Goal: Task Accomplishment & Management: Manage account settings

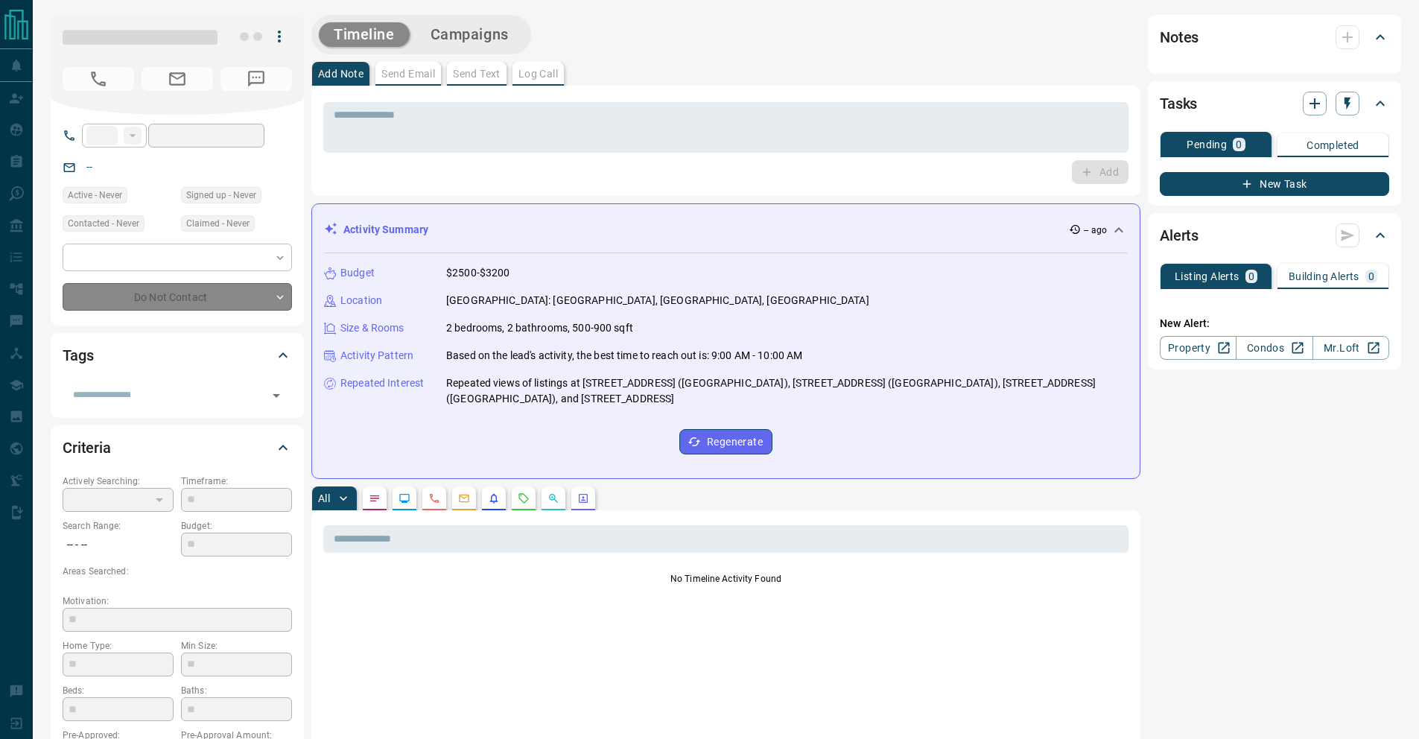
type input "**"
type input "**********"
type input "*"
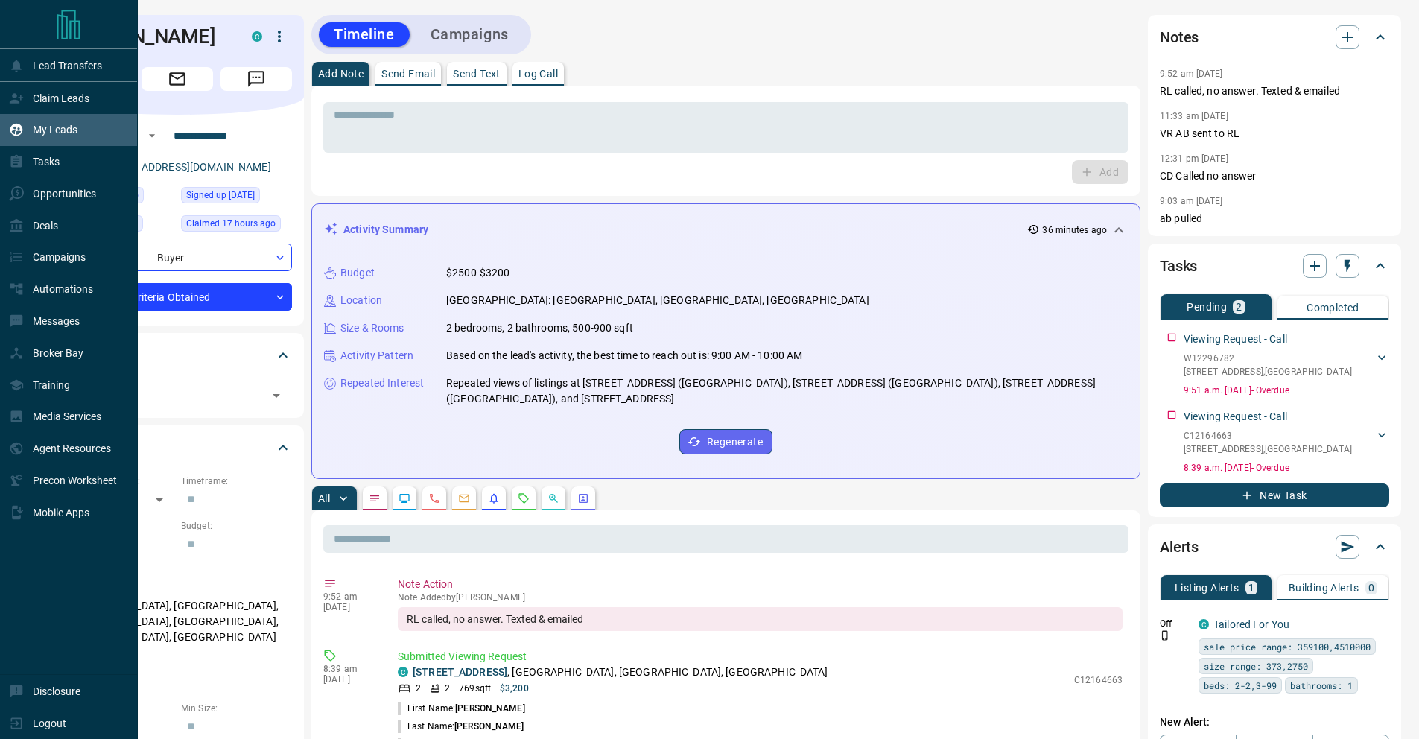
click at [43, 132] on p "My Leads" at bounding box center [55, 130] width 45 height 12
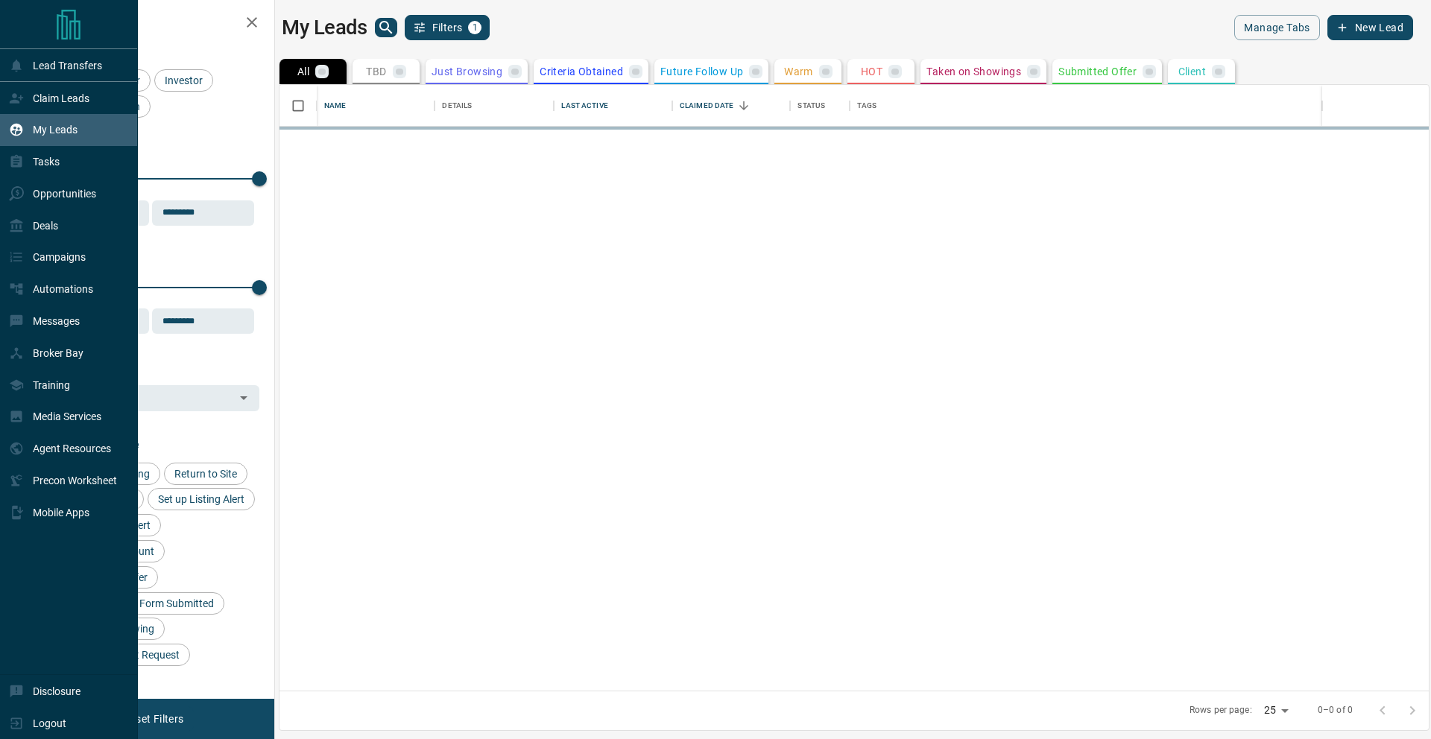
scroll to position [595, 1138]
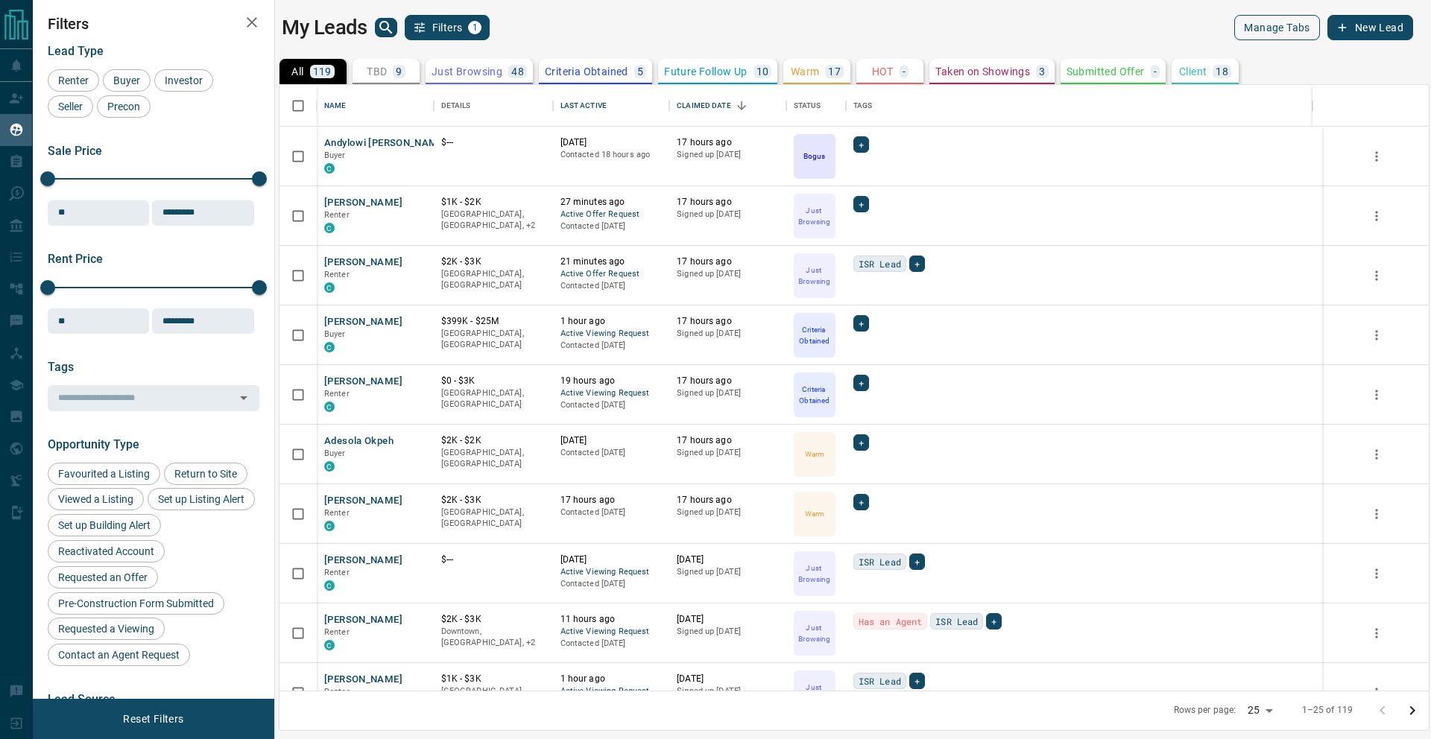
click at [1272, 30] on button "Manage Tabs" at bounding box center [1276, 27] width 85 height 25
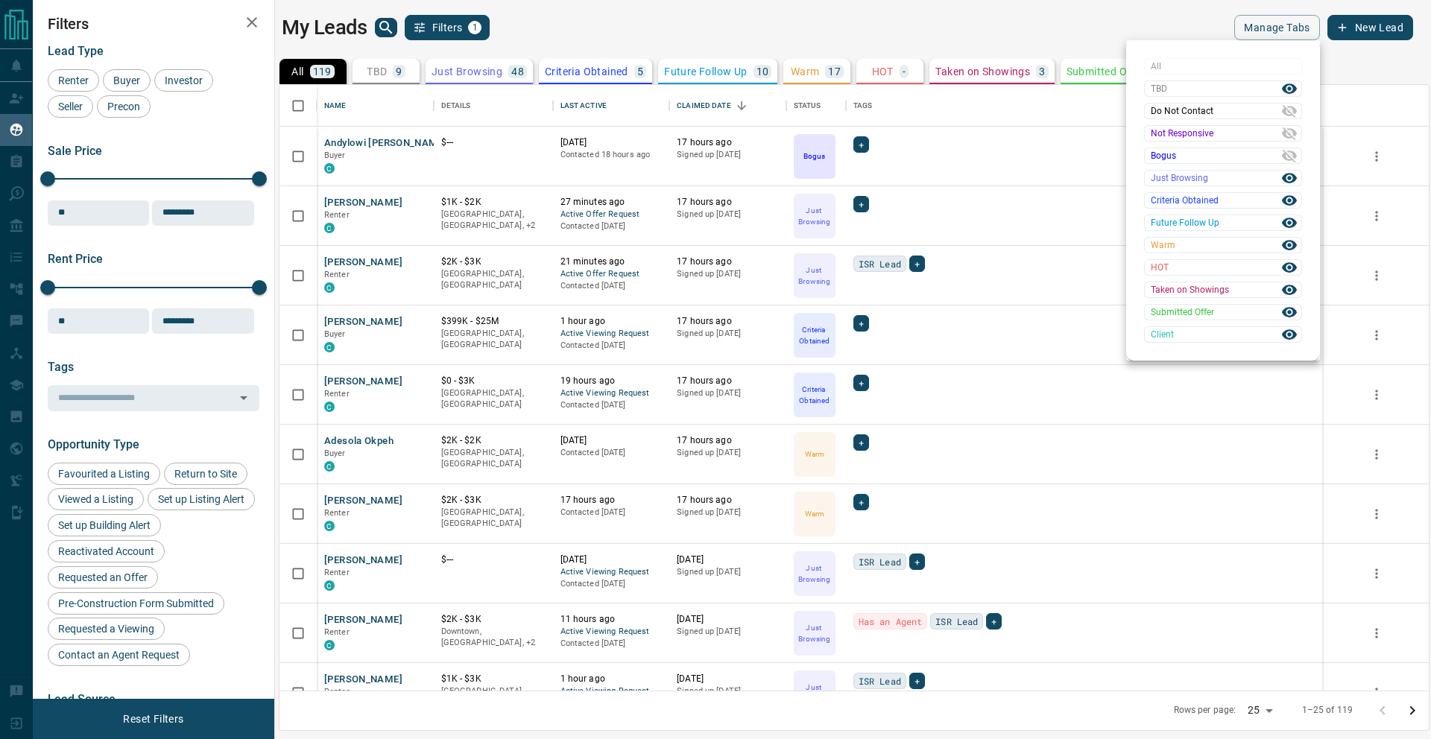
click at [944, 34] on div at bounding box center [715, 369] width 1431 height 739
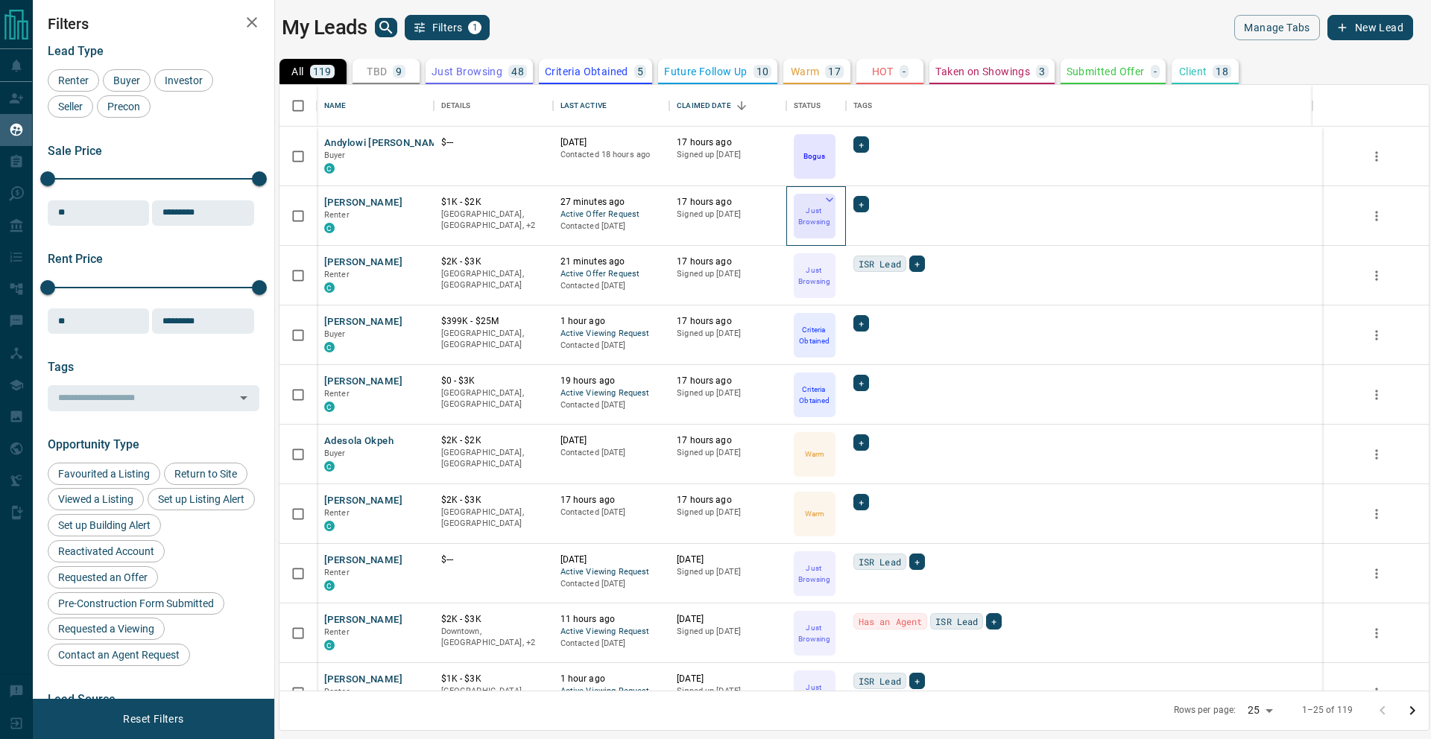
click at [828, 197] on icon at bounding box center [829, 199] width 15 height 15
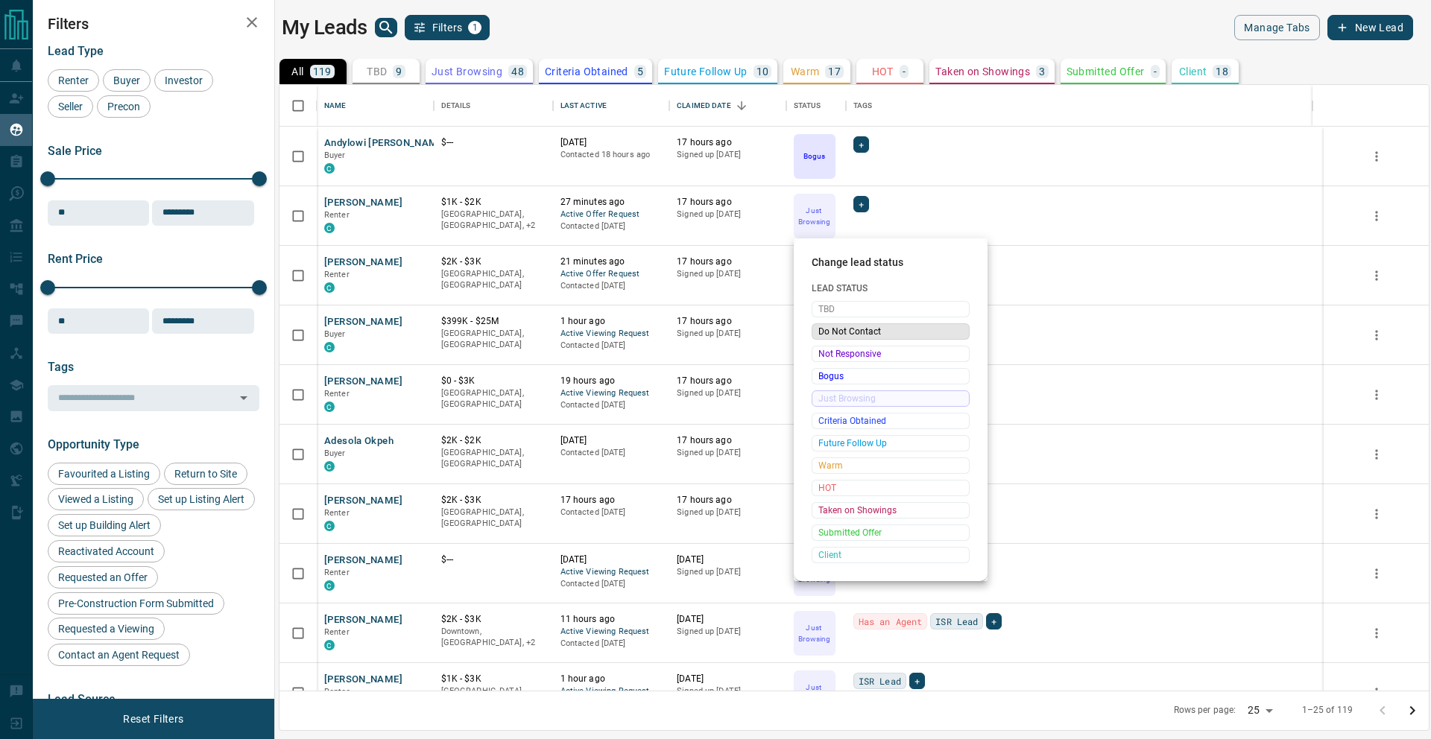
click at [873, 335] on span "Do Not Contact" at bounding box center [890, 331] width 145 height 15
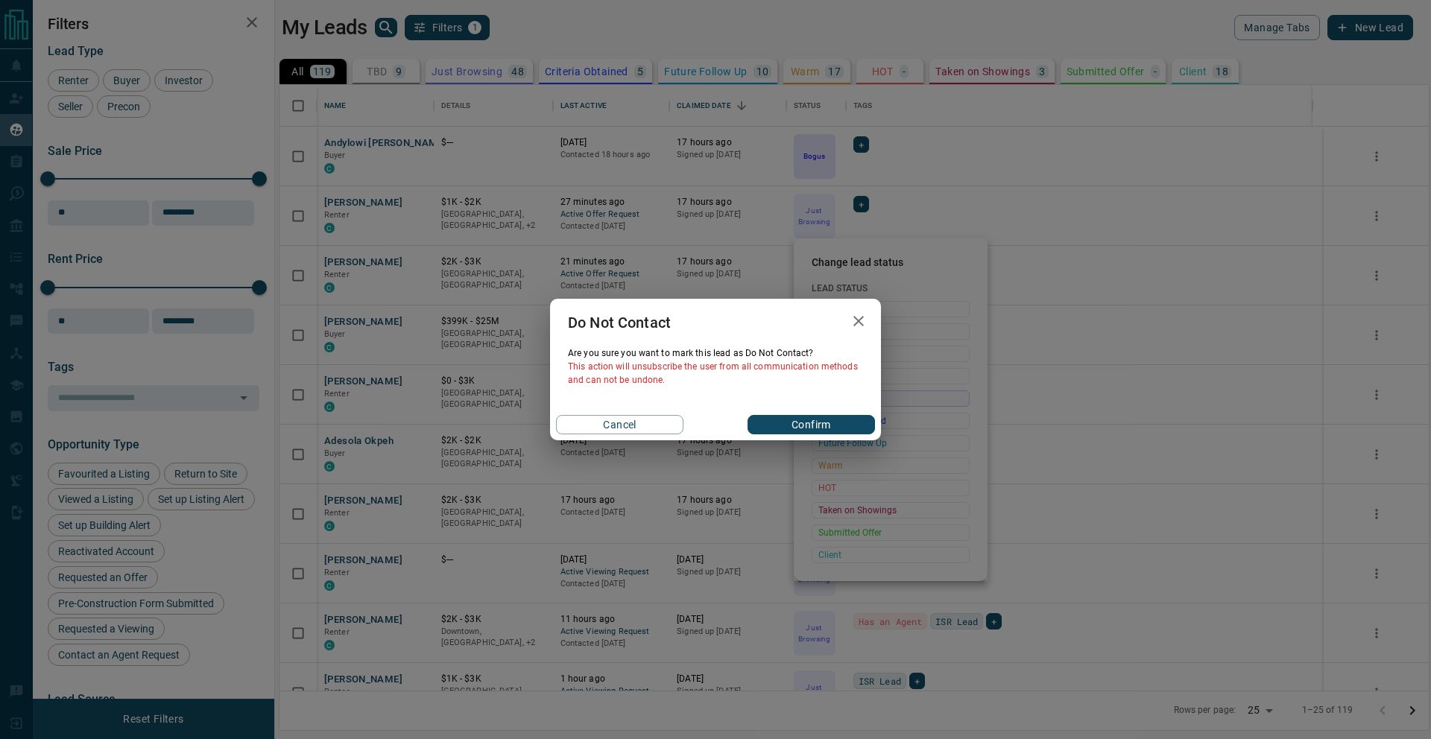
click at [864, 318] on icon "button" at bounding box center [858, 321] width 18 height 18
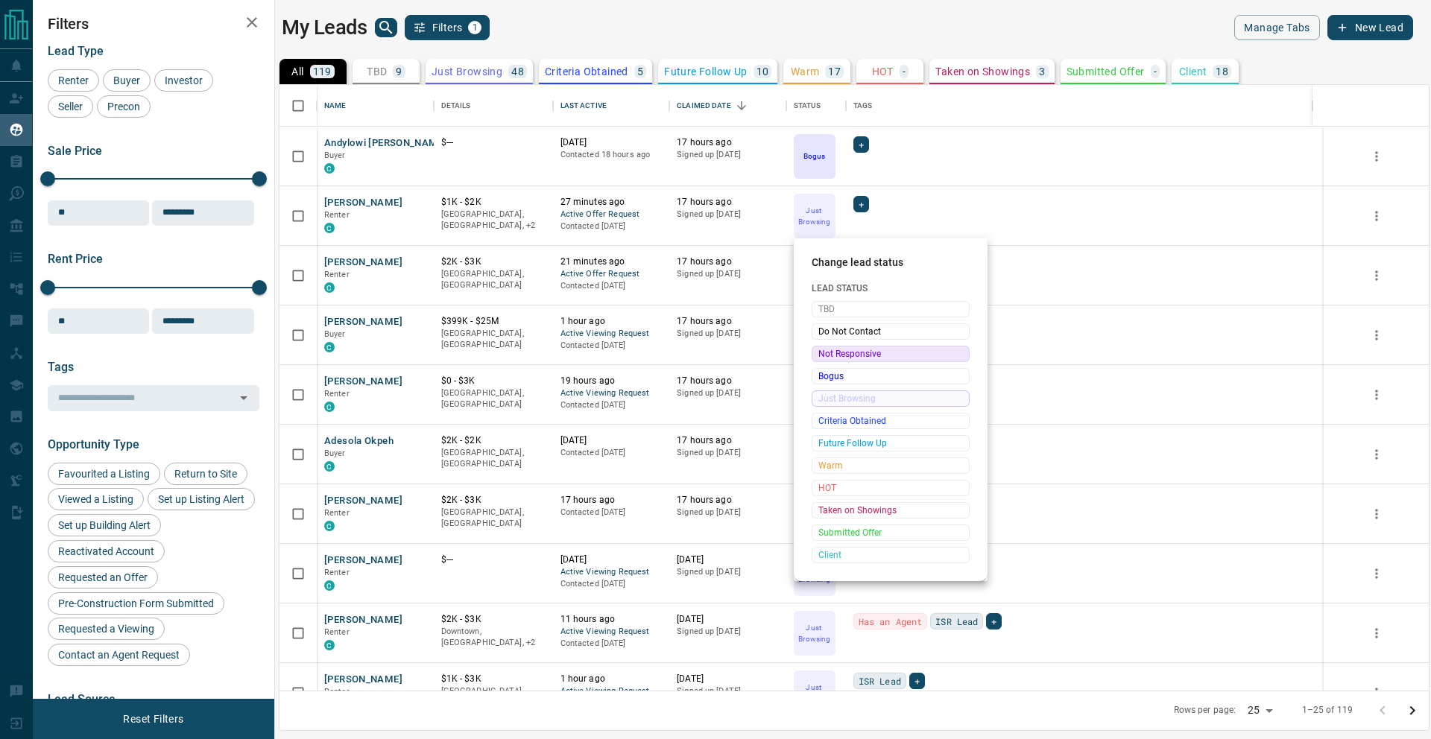
click at [863, 355] on span "Not Responsive" at bounding box center [890, 353] width 145 height 15
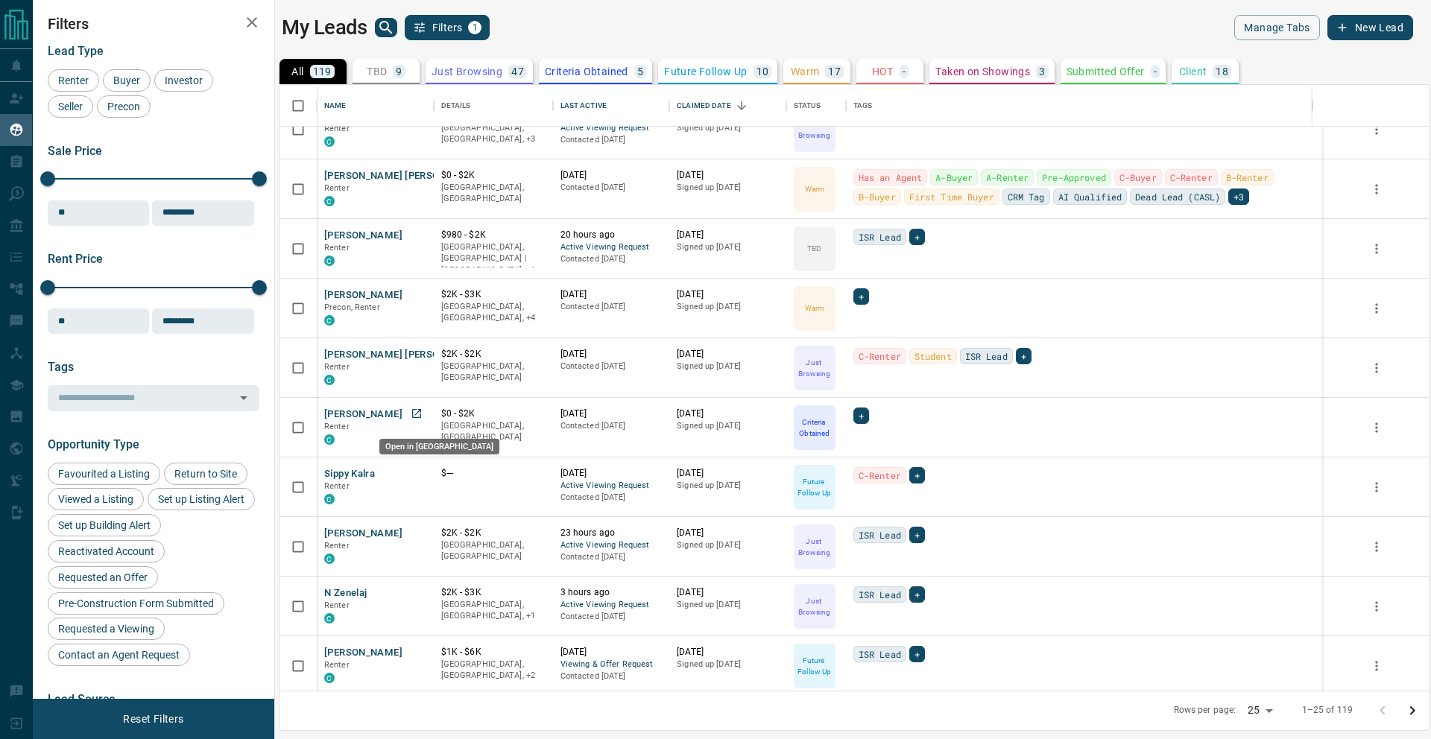
scroll to position [926, 0]
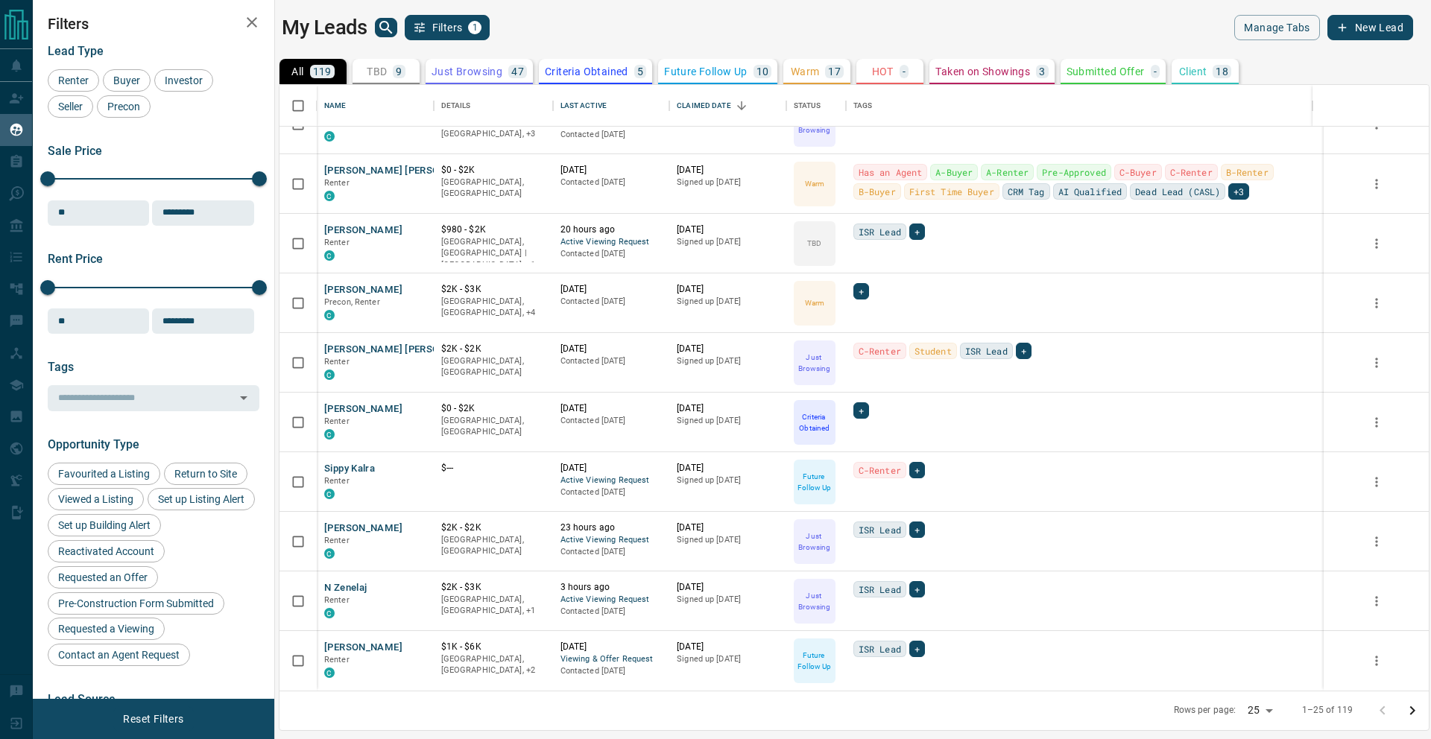
click at [1407, 715] on icon "Go to next page" at bounding box center [1412, 711] width 18 height 18
